Goal: Information Seeking & Learning: Find specific fact

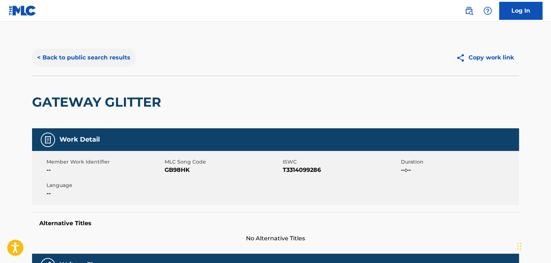
click at [105, 56] on button "< Back to public search results" at bounding box center [83, 58] width 103 height 18
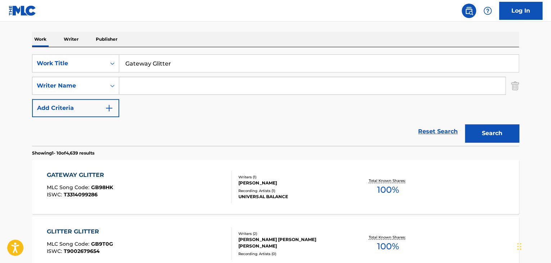
scroll to position [43, 0]
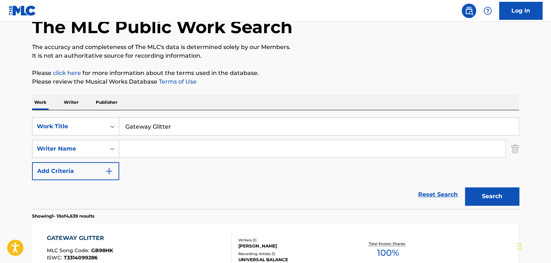
click at [177, 123] on input "Gateway Glitter" at bounding box center [318, 126] width 399 height 17
paste input "I Don't See It That Way"
type input "I Don't See It That Way"
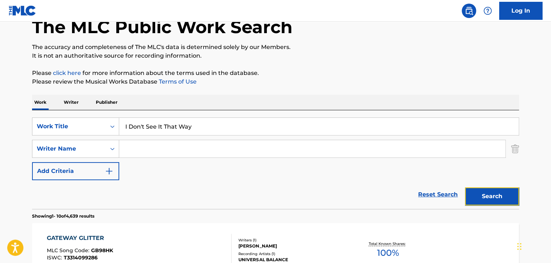
click at [498, 193] on button "Search" at bounding box center [492, 196] width 54 height 18
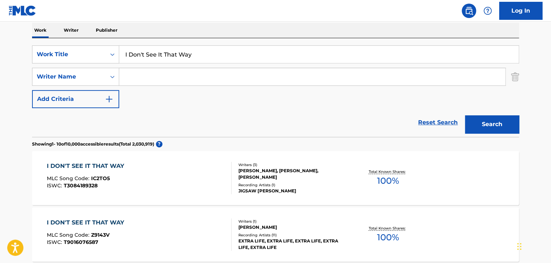
scroll to position [139, 0]
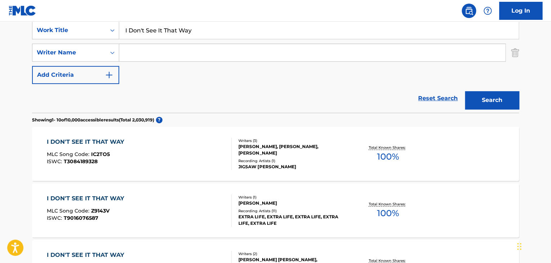
click at [219, 41] on div "SearchWithCriteria37528b48-6d23-4f5b-b9aa-d62ee6fb7ca9 Work Title I Don't See I…" at bounding box center [275, 52] width 487 height 63
click at [222, 48] on input "Search Form" at bounding box center [312, 52] width 386 height 17
paste input "Mokgata"
type input "Mokgata"
click at [499, 102] on button "Search" at bounding box center [492, 100] width 54 height 18
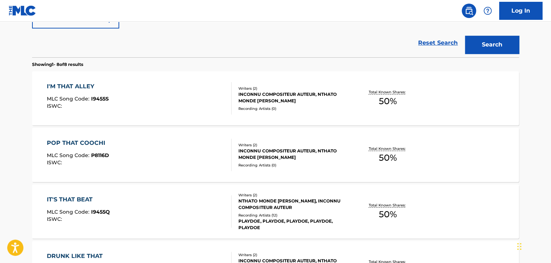
scroll to position [211, 0]
